Goal: Task Accomplishment & Management: Complete application form

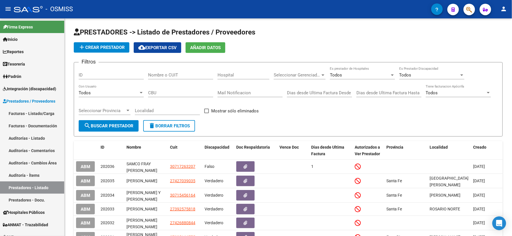
scroll to position [56, 0]
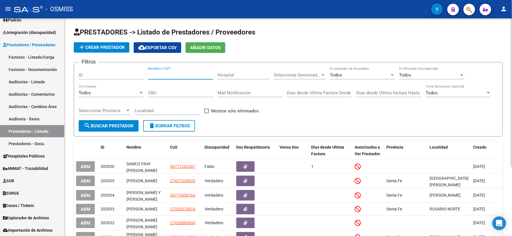
click at [198, 77] on input "Nombre o CUIT" at bounding box center [180, 75] width 65 height 5
type input "27377974439"
click at [115, 125] on span "search Buscar Prestador" at bounding box center [109, 126] width 50 height 5
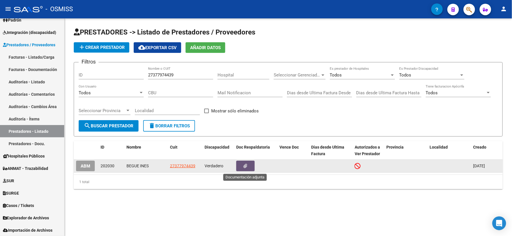
click at [240, 168] on button "button" at bounding box center [245, 166] width 18 height 11
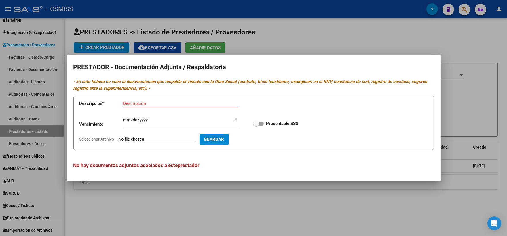
click at [422, 131] on div "Vencimiento Ingresar vencimiento Presentable SSS" at bounding box center [253, 123] width 348 height 21
type input "C:\fakepath\[PERSON_NAME].pdf"
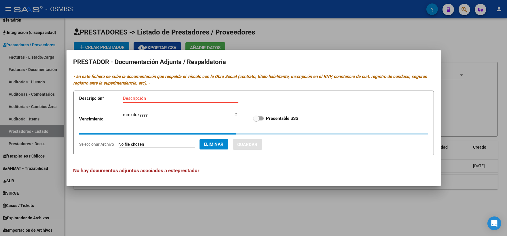
click at [138, 98] on input "Descripción" at bounding box center [180, 98] width 115 height 5
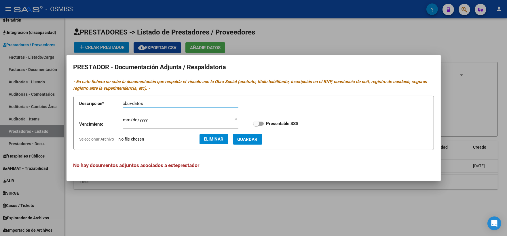
type input "cbu+datos"
click at [258, 141] on span "Guardar" at bounding box center [248, 139] width 20 height 5
checkbox input "true"
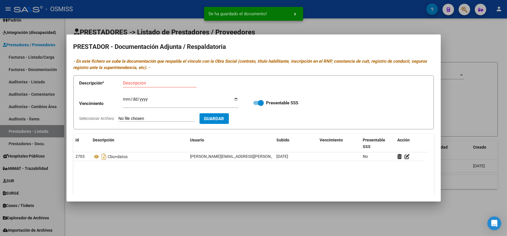
click at [472, 111] on div at bounding box center [253, 118] width 507 height 236
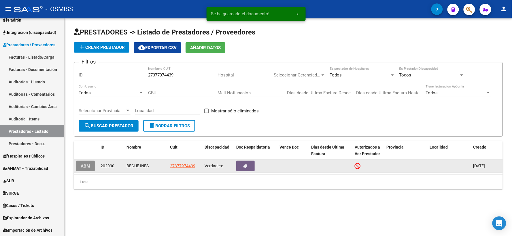
click at [91, 166] on button "ABM" at bounding box center [85, 166] width 19 height 11
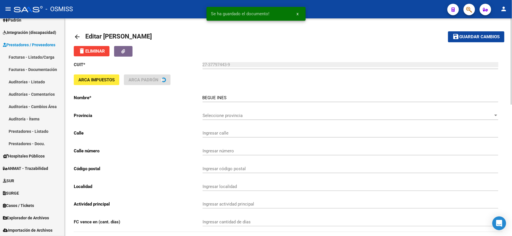
type input "SAN LUIS"
type input "2848"
type input "2000"
type input "ROSARIO NORTE"
type input "869090"
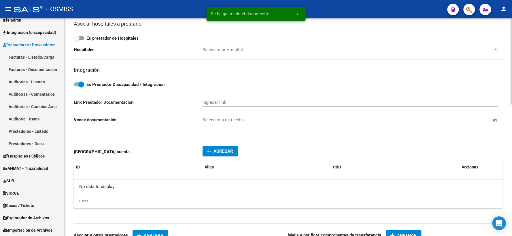
scroll to position [256, 0]
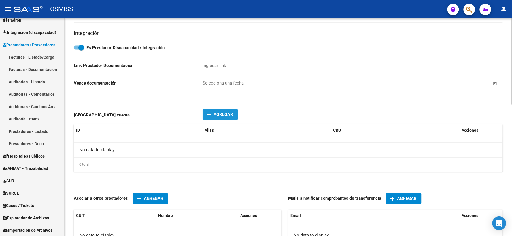
click at [210, 114] on mat-icon "add" at bounding box center [209, 114] width 7 height 7
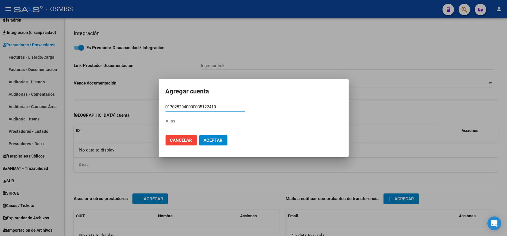
type input "0170282040000035122410"
click at [209, 123] on input "Alias" at bounding box center [205, 121] width 79 height 5
type input "s/a"
click at [215, 141] on span "Aceptar" at bounding box center [213, 140] width 19 height 5
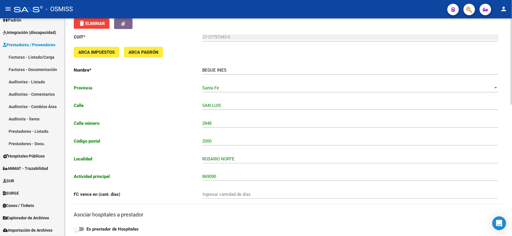
scroll to position [0, 0]
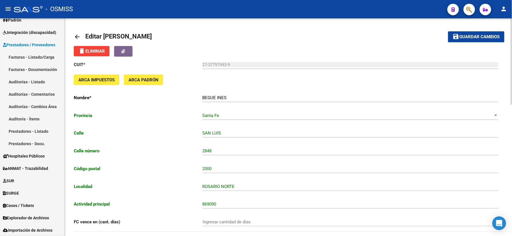
click at [479, 36] on span "Guardar cambios" at bounding box center [479, 37] width 40 height 5
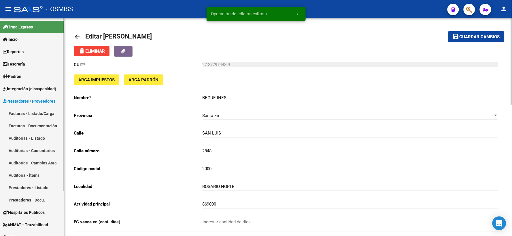
click at [28, 90] on span "Integración (discapacidad)" at bounding box center [29, 89] width 53 height 6
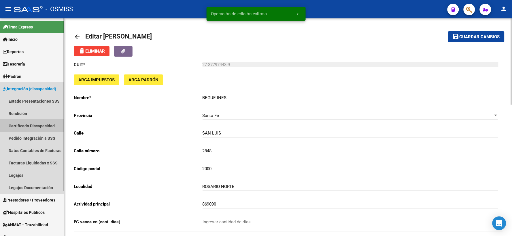
click at [28, 125] on link "Certificado Discapacidad" at bounding box center [32, 126] width 64 height 12
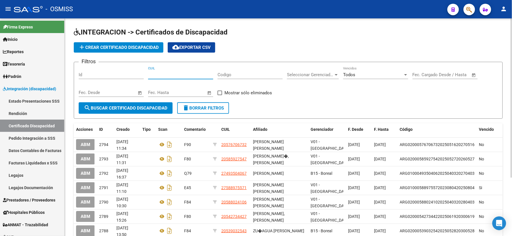
click at [182, 75] on input "CUIL" at bounding box center [180, 74] width 65 height 5
type input "20-04294688-6"
click at [117, 105] on button "search Buscar Certificado Discapacidad" at bounding box center [126, 109] width 94 height 12
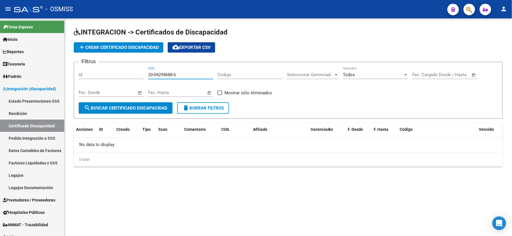
drag, startPoint x: 179, startPoint y: 75, endPoint x: 147, endPoint y: 74, distance: 32.3
click at [147, 74] on div "Filtros Id 20-04294688-6 CUIL Codigo Seleccionar Gerenciador Seleccionar Gerenc…" at bounding box center [288, 85] width 419 height 36
click at [133, 48] on span "add Crear Certificado Discapacidad" at bounding box center [118, 47] width 80 height 5
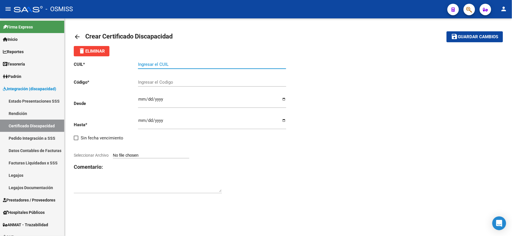
paste input "20-04294688-6"
type input "20-04294688-6"
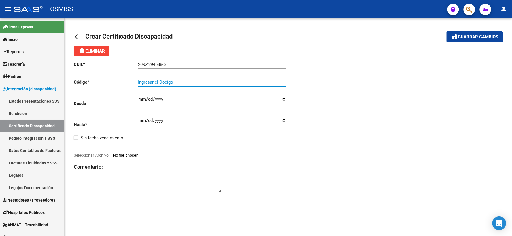
click at [169, 81] on input "Ingresar el Codigo" at bounding box center [212, 82] width 148 height 5
type input "ARG02000042946882019051820290516SNR104"
click at [142, 99] on input "Ingresar fec. Desde" at bounding box center [212, 101] width 148 height 9
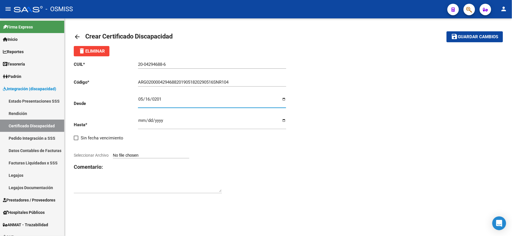
type input "[DATE]"
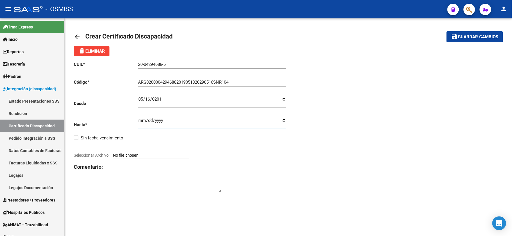
click at [142, 121] on input "Ingresar fec. Hasta" at bounding box center [212, 122] width 148 height 9
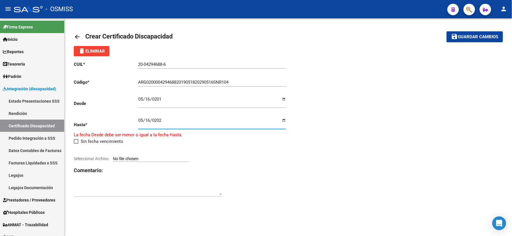
type input "[DATE]"
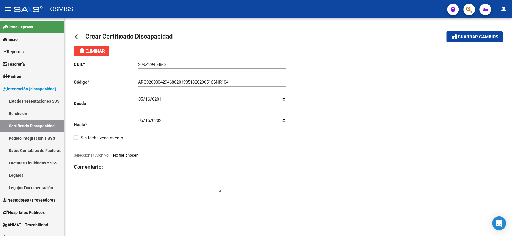
type input "C:\fakepath\CUD ONA 2.jpg"
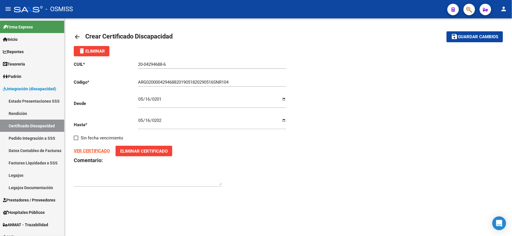
click at [110, 178] on textarea at bounding box center [148, 180] width 148 height 12
type textarea "I69"
click at [475, 38] on span "Guardar cambios" at bounding box center [478, 37] width 40 height 5
click at [466, 37] on span "Guardar cambios" at bounding box center [478, 37] width 40 height 5
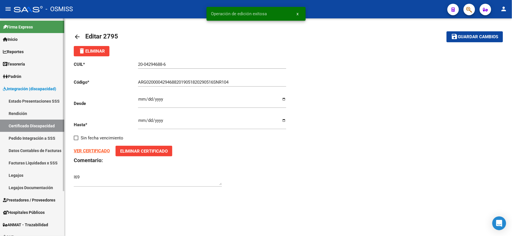
click at [22, 124] on link "Certificado Discapacidad" at bounding box center [32, 126] width 64 height 12
